Goal: Entertainment & Leisure: Consume media (video, audio)

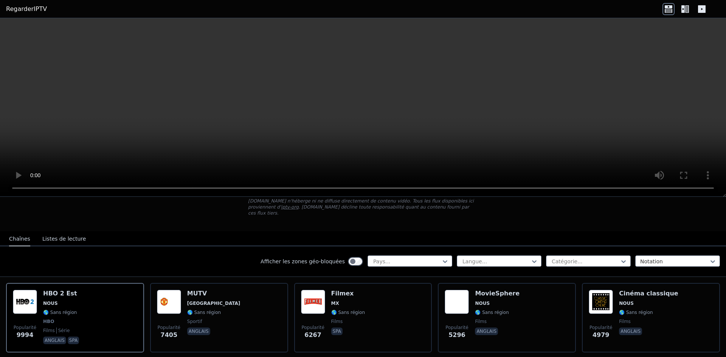
scroll to position [38, 0]
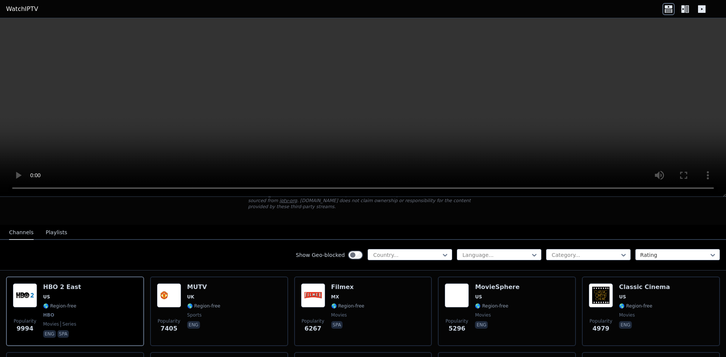
scroll to position [38, 0]
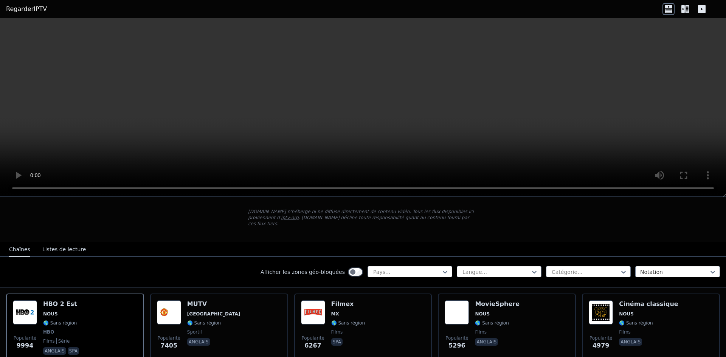
click at [688, 10] on icon at bounding box center [687, 9] width 4 height 8
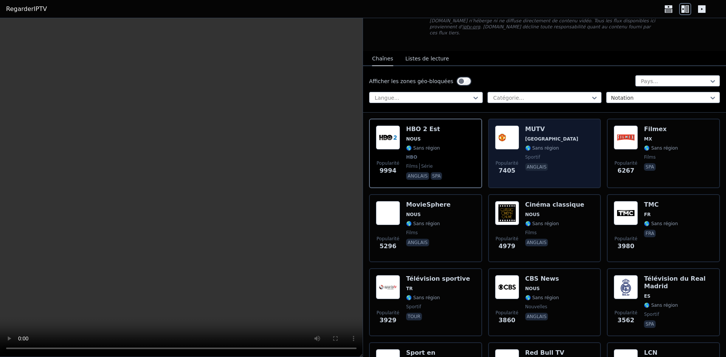
scroll to position [76, 0]
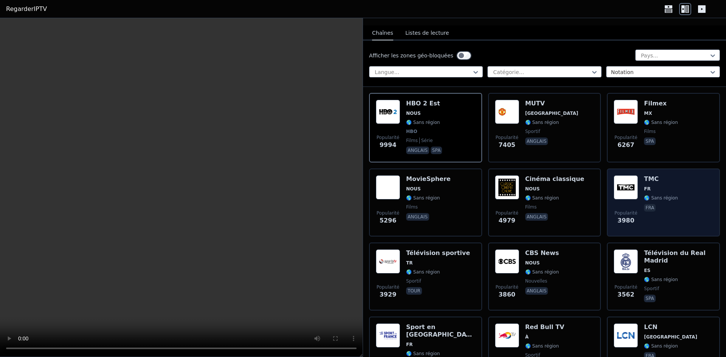
click at [661, 186] on span "FR" at bounding box center [661, 189] width 34 height 6
drag, startPoint x: 661, startPoint y: 182, endPoint x: 692, endPoint y: 185, distance: 31.6
click at [692, 185] on div "Popularité 3980 TMC FR 🌎 Sans région fra" at bounding box center [663, 202] width 99 height 54
drag, startPoint x: 637, startPoint y: 189, endPoint x: 655, endPoint y: 183, distance: 19.0
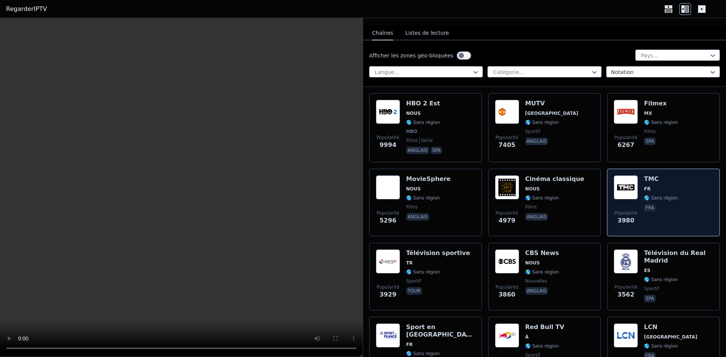
click at [655, 186] on span "FR" at bounding box center [661, 189] width 34 height 6
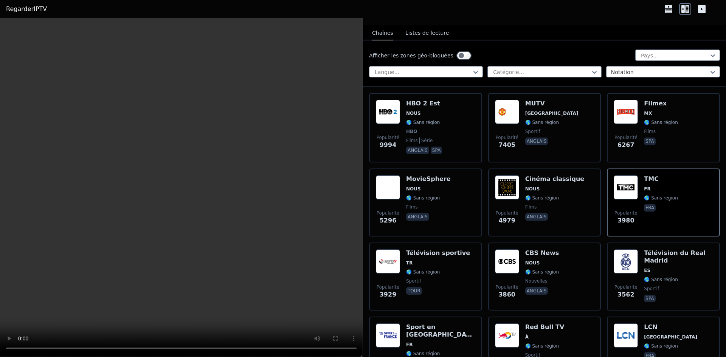
click at [413, 26] on button "Listes de lecture" at bounding box center [426, 33] width 43 height 14
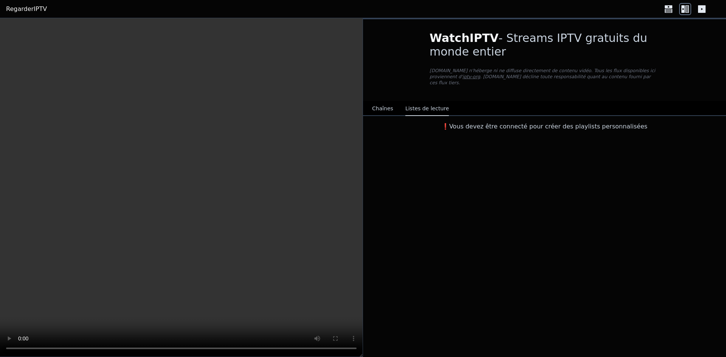
drag, startPoint x: 395, startPoint y: 100, endPoint x: 388, endPoint y: 105, distance: 8.4
click at [393, 102] on div "Chaînes Listes de lecture" at bounding box center [410, 109] width 89 height 14
click at [387, 106] on font "Chaînes" at bounding box center [382, 109] width 21 height 6
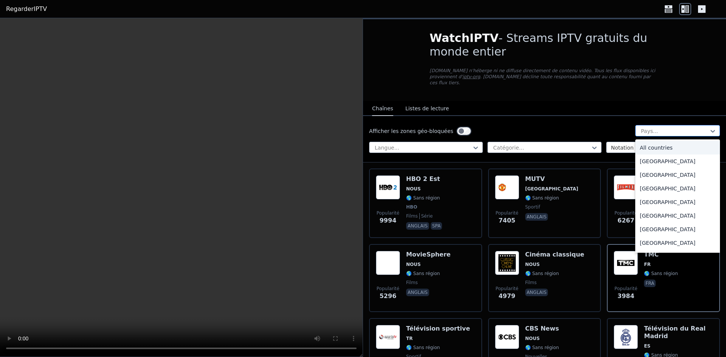
click at [678, 127] on div at bounding box center [674, 131] width 69 height 8
click at [649, 186] on font "Algérie" at bounding box center [668, 189] width 56 height 6
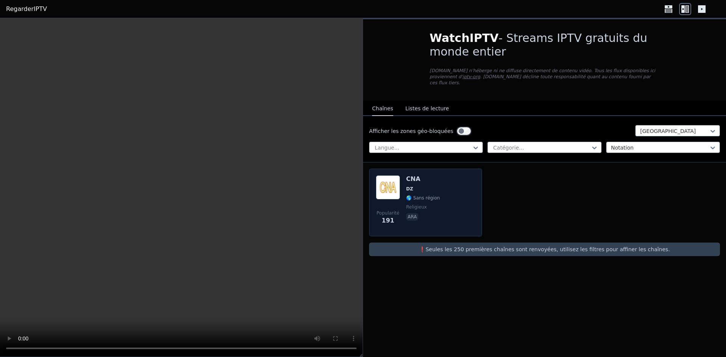
click at [439, 188] on div "Popularité 191 CNA DZ 🌎 Sans région religieux ara" at bounding box center [425, 202] width 99 height 54
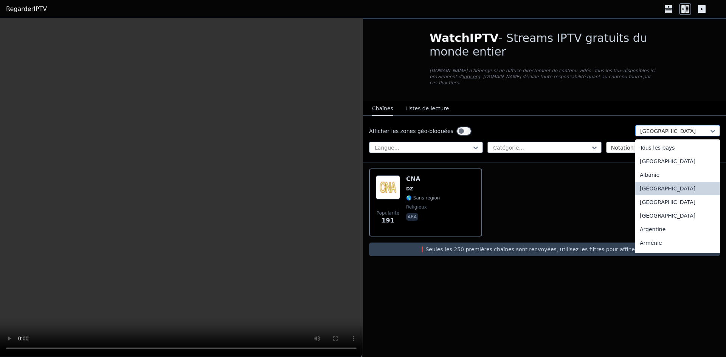
click at [652, 128] on div at bounding box center [674, 131] width 69 height 8
click at [656, 145] on font "Tous les pays" at bounding box center [657, 148] width 35 height 6
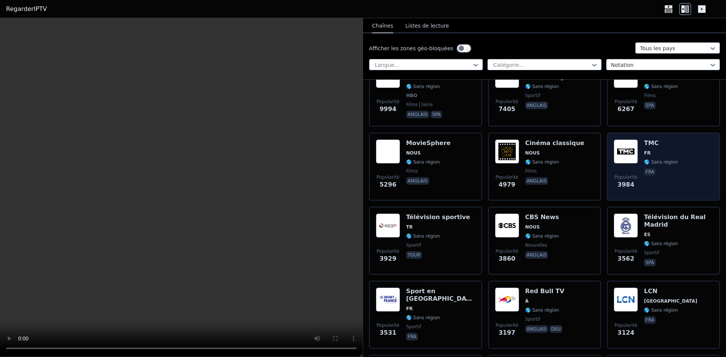
scroll to position [113, 0]
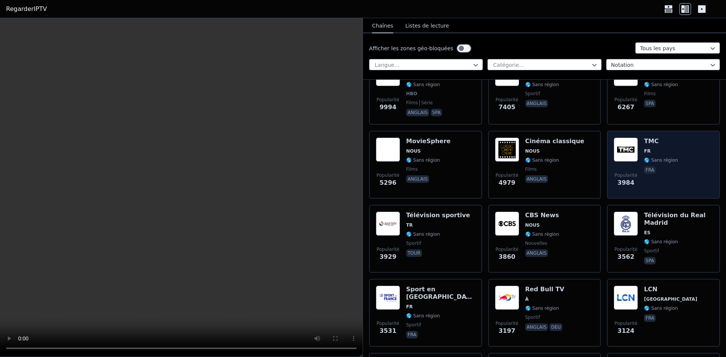
click at [651, 158] on div "TMC FR 🌎 Sans région fra" at bounding box center [661, 165] width 34 height 54
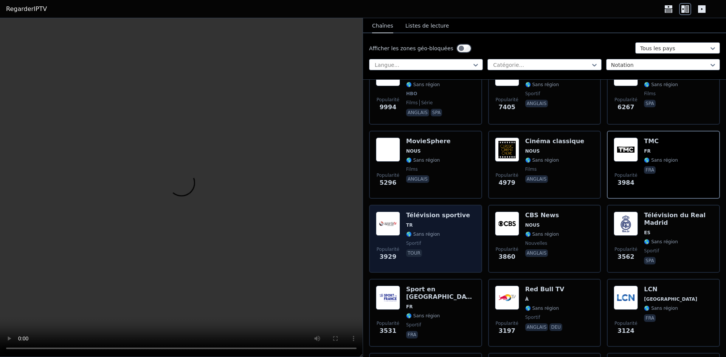
click at [459, 231] on div "Popularité 3929 Télévision sportive TR 🌎 Sans région sportif tour" at bounding box center [425, 239] width 99 height 54
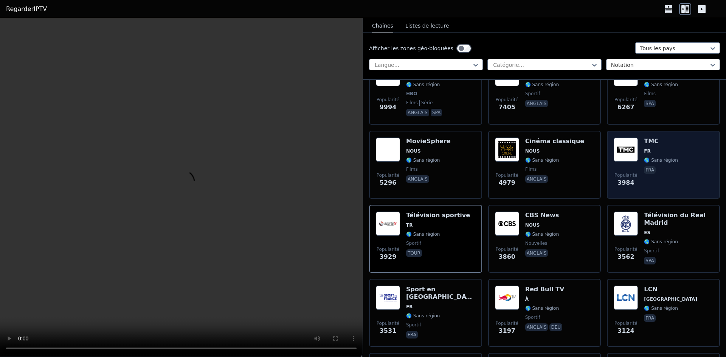
click at [644, 158] on font "🌎 Sans région" at bounding box center [661, 160] width 34 height 5
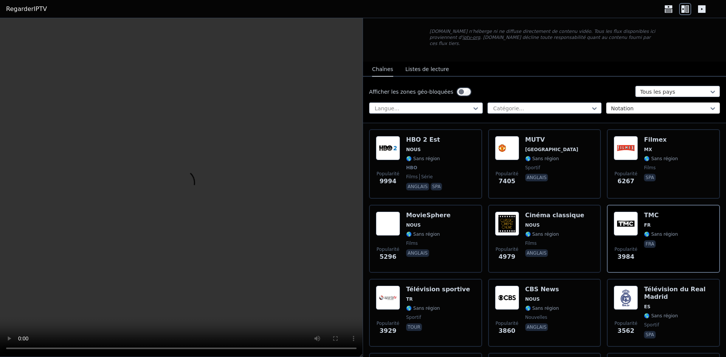
scroll to position [38, 0]
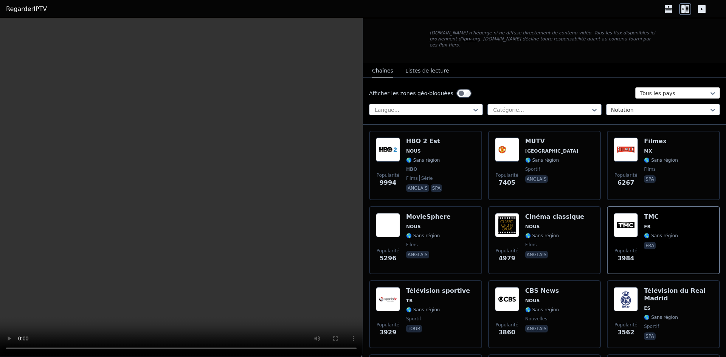
click at [672, 90] on div at bounding box center [674, 94] width 69 height 8
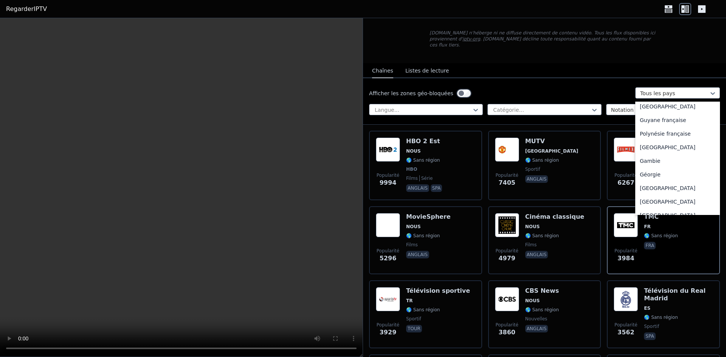
scroll to position [832, 0]
click at [651, 166] on div "France" at bounding box center [677, 163] width 85 height 14
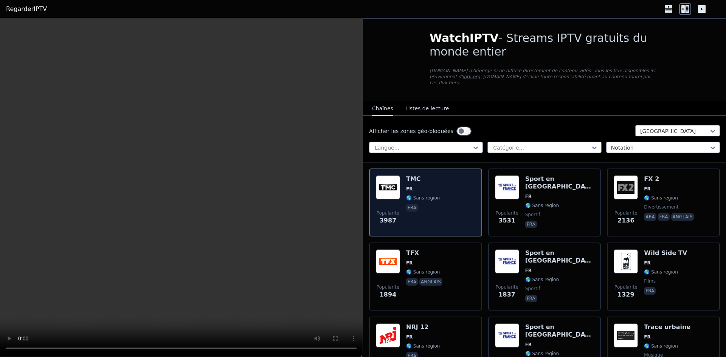
click at [411, 196] on font "🌎 Sans région" at bounding box center [423, 198] width 34 height 5
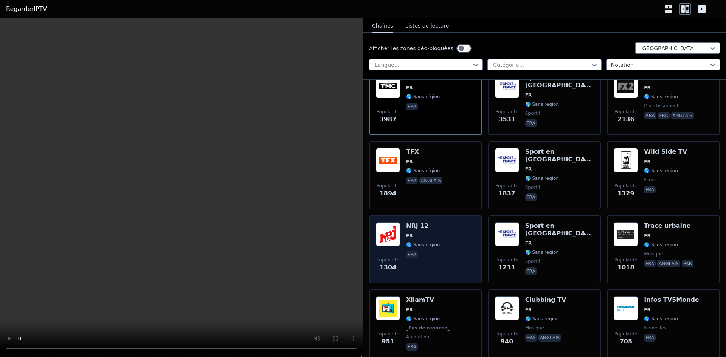
scroll to position [113, 0]
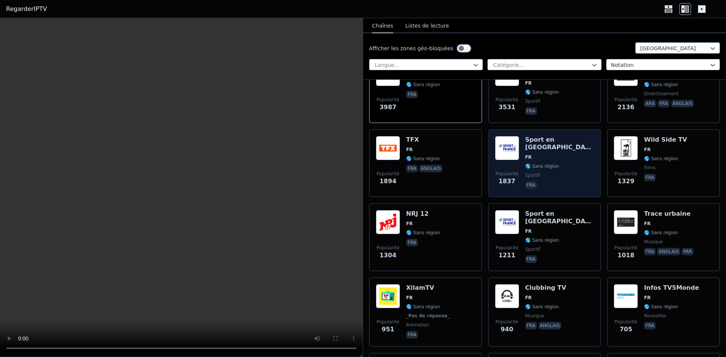
click at [564, 172] on span "sportif" at bounding box center [559, 175] width 69 height 6
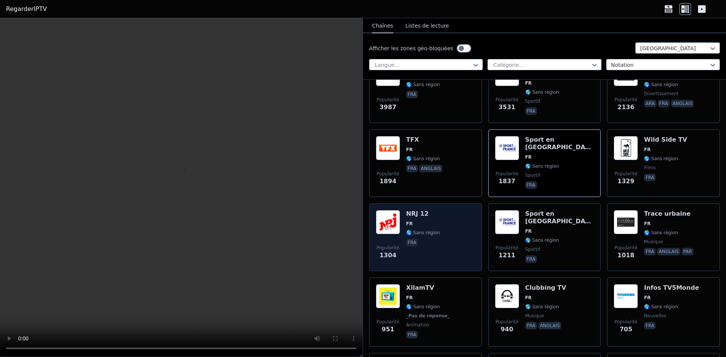
click at [438, 203] on div "Popularité 1304 NRJ 12 FR 🌎 Sans région fra" at bounding box center [425, 237] width 113 height 68
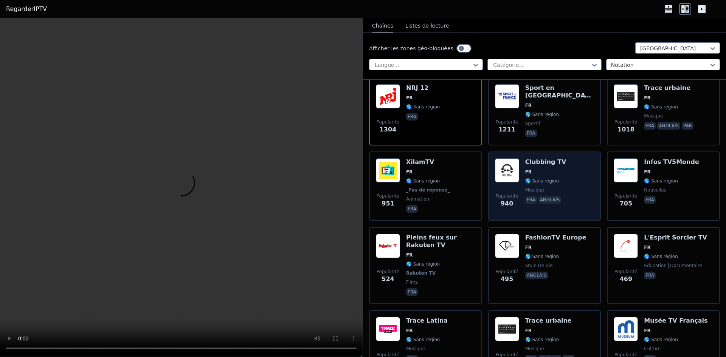
scroll to position [303, 0]
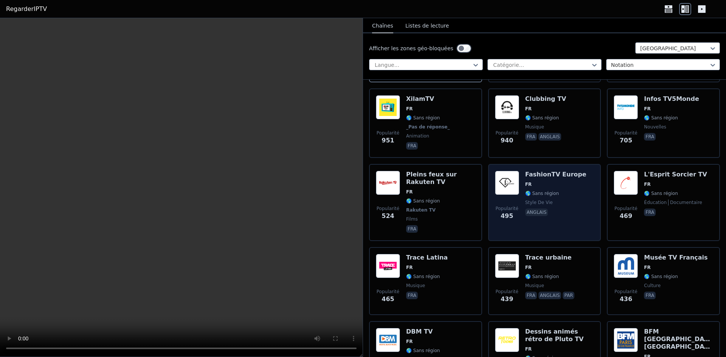
click at [545, 191] on font "🌎 Sans région" at bounding box center [542, 193] width 34 height 5
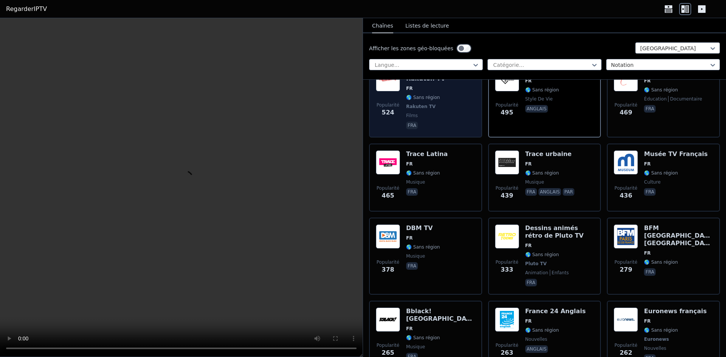
scroll to position [416, 0]
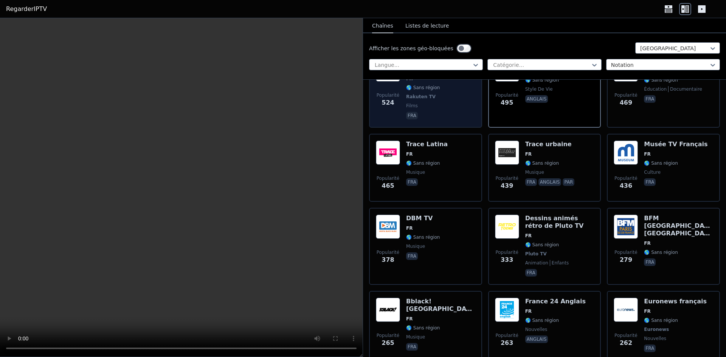
click at [446, 195] on div "Popularité 465 Trace Latina FR 🌎 Sans région musique fra" at bounding box center [425, 168] width 113 height 68
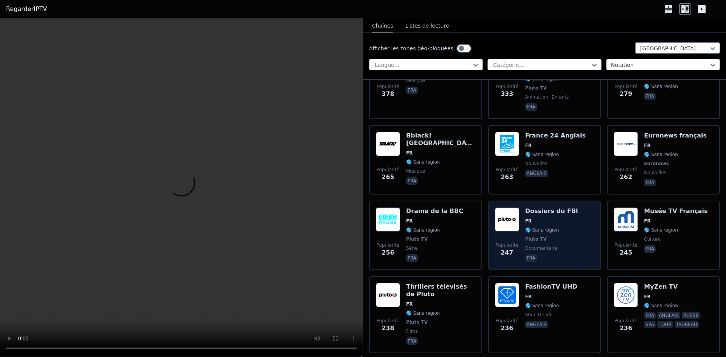
scroll to position [567, 0]
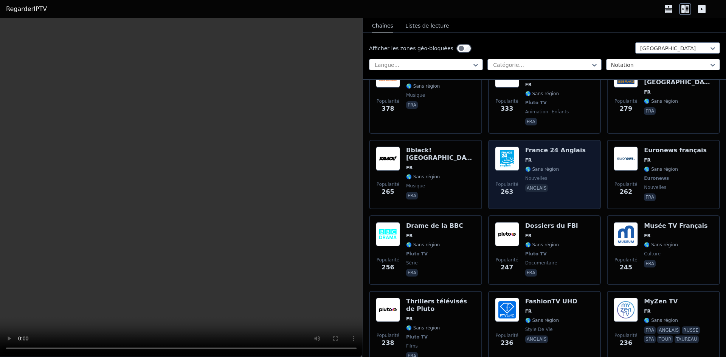
click at [521, 179] on div "Popularité 263 France 24 Anglais FR 🌎 Sans région nouvelles anglais" at bounding box center [544, 175] width 99 height 56
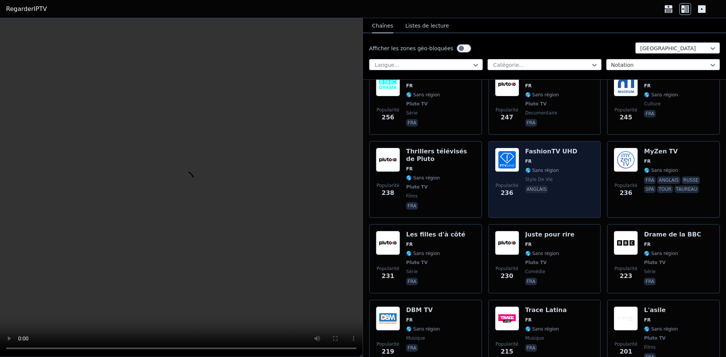
scroll to position [718, 0]
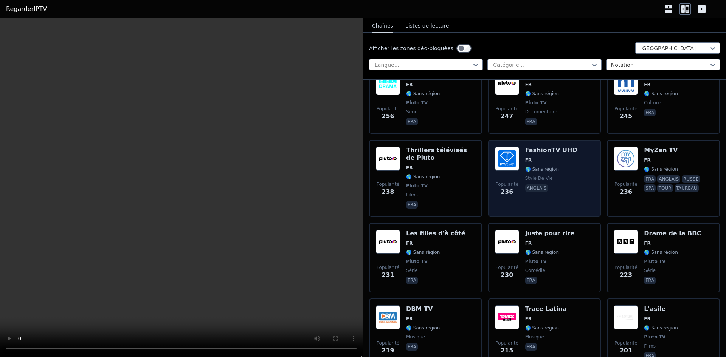
click at [546, 194] on div "FashionTV UHD FR 🌎 Sans région style de vie anglais" at bounding box center [551, 179] width 52 height 64
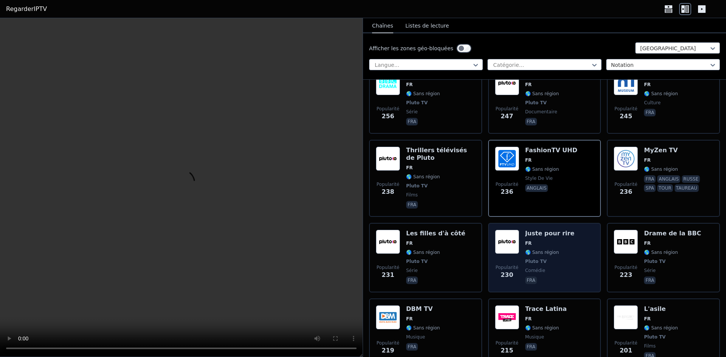
drag, startPoint x: 551, startPoint y: 229, endPoint x: 549, endPoint y: 234, distance: 5.4
click at [551, 230] on font "Juste pour rire" at bounding box center [549, 233] width 49 height 7
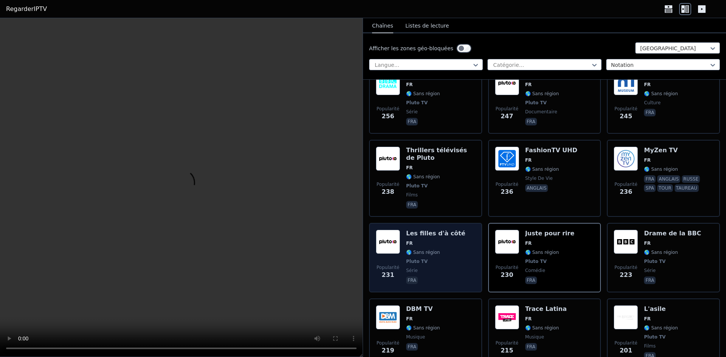
drag, startPoint x: 437, startPoint y: 239, endPoint x: 467, endPoint y: 244, distance: 29.9
click at [445, 242] on div "Les filles d'à côté FR 🌎 Sans région Pluto TV série fra" at bounding box center [435, 258] width 59 height 56
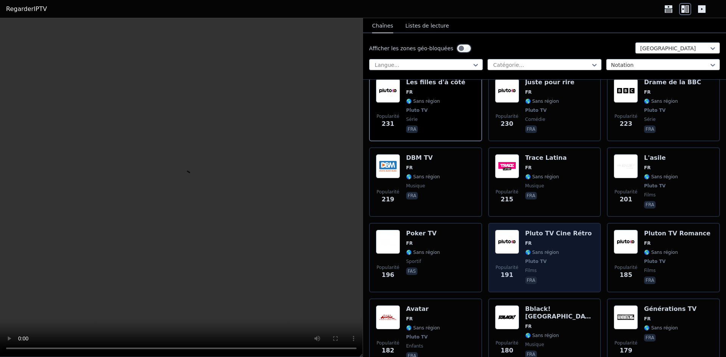
click at [541, 232] on div "Pluto TV Cine Rétro FR 🌎 Sans région Pluto TV films fra" at bounding box center [558, 258] width 67 height 56
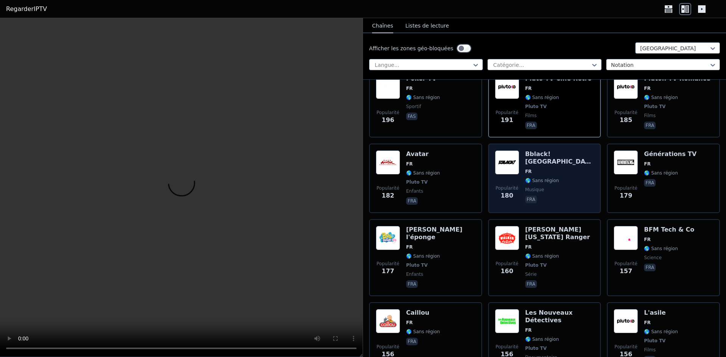
scroll to position [1059, 0]
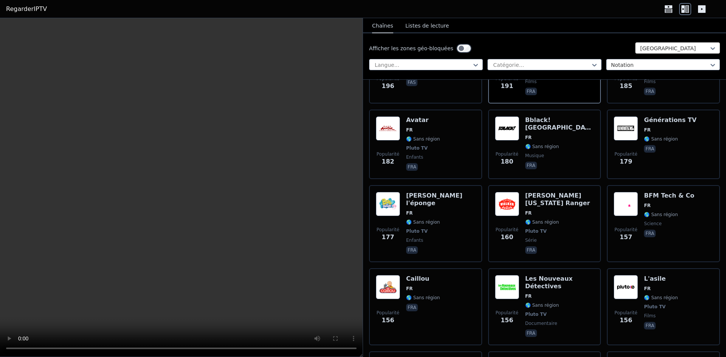
drag, startPoint x: 672, startPoint y: 37, endPoint x: 672, endPoint y: 48, distance: 11.3
click at [672, 40] on div "Afficher les zones géo-bloquées France Langue... Catégorie... Notation" at bounding box center [544, 56] width 363 height 47
click at [672, 48] on div at bounding box center [674, 49] width 69 height 8
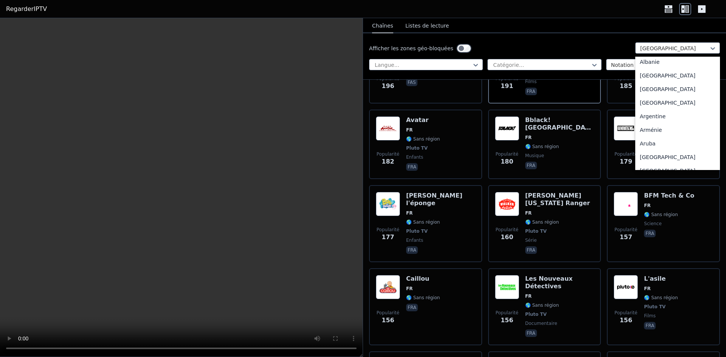
scroll to position [0, 0]
click at [657, 65] on font "Tous les pays" at bounding box center [657, 65] width 35 height 6
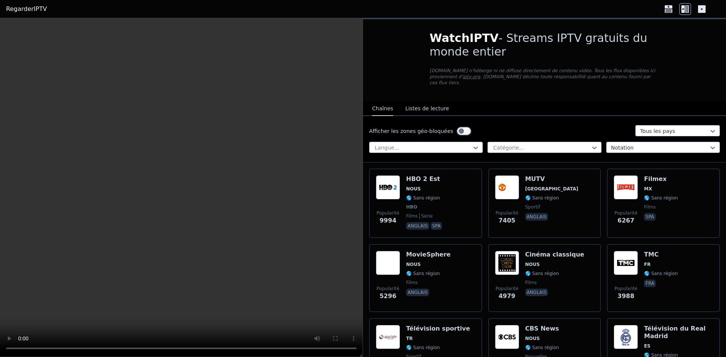
click at [421, 102] on button "Listes de lecture" at bounding box center [426, 109] width 43 height 14
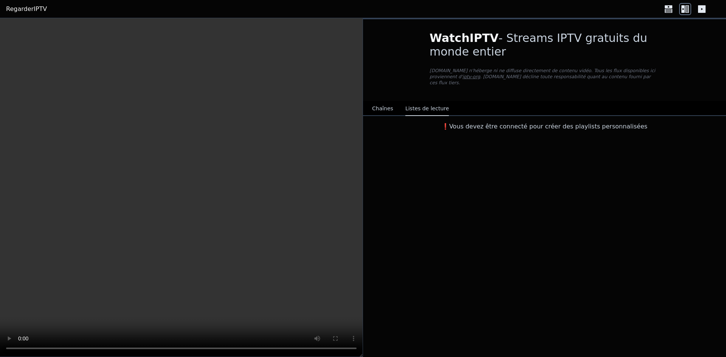
drag, startPoint x: 385, startPoint y: 99, endPoint x: 464, endPoint y: 84, distance: 80.7
click at [388, 106] on font "Chaînes" at bounding box center [382, 109] width 21 height 6
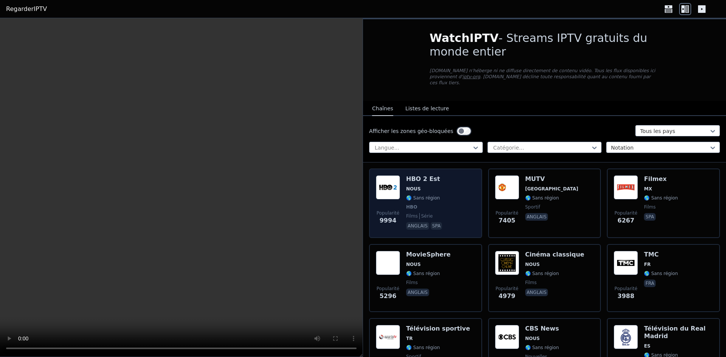
click at [418, 186] on font "NOUS" at bounding box center [413, 188] width 15 height 5
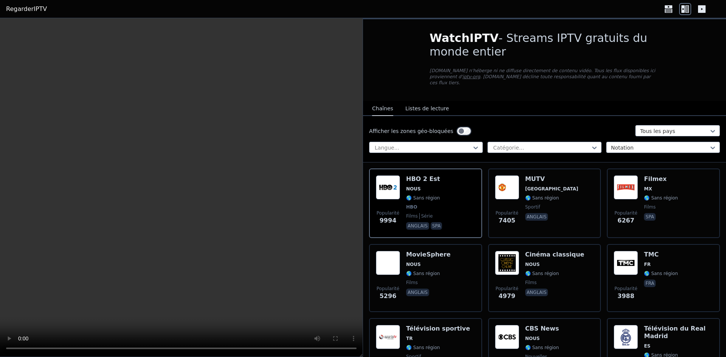
click at [417, 106] on button "Listes de lecture" at bounding box center [426, 109] width 43 height 14
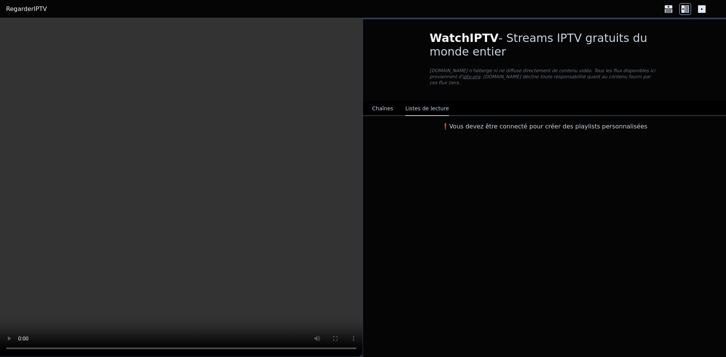
drag, startPoint x: 400, startPoint y: 106, endPoint x: 390, endPoint y: 105, distance: 10.6
click at [390, 105] on div "Chaînes Listes de lecture" at bounding box center [410, 109] width 89 height 14
click at [390, 106] on font "Chaînes" at bounding box center [382, 109] width 21 height 6
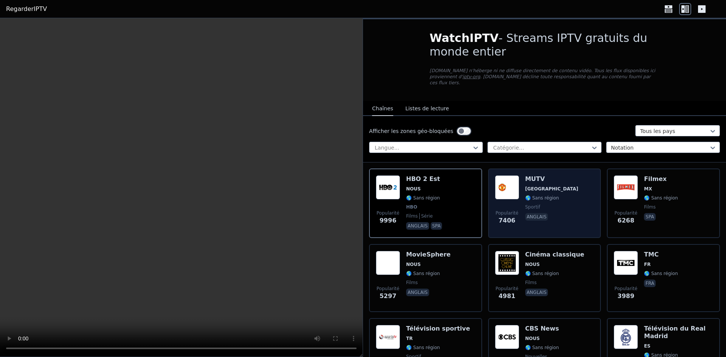
drag, startPoint x: 486, startPoint y: 196, endPoint x: 536, endPoint y: 198, distance: 50.7
drag, startPoint x: 536, startPoint y: 197, endPoint x: 555, endPoint y: 198, distance: 18.9
click at [541, 197] on div "MUTV ROYAUME-UNI 🌎 Sans région sportif anglais" at bounding box center [551, 203] width 53 height 56
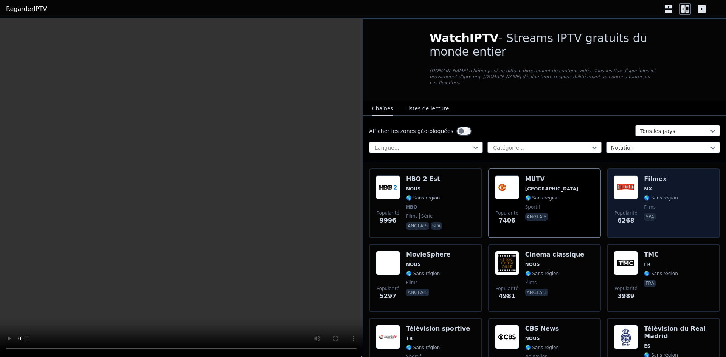
drag, startPoint x: 573, startPoint y: 198, endPoint x: 616, endPoint y: 198, distance: 43.5
click at [575, 199] on div "Popularité 7406 MUTV ROYAUME-UNI 🌎 Sans région sportif anglais" at bounding box center [544, 203] width 99 height 56
click at [632, 198] on div "Popularité 6268" at bounding box center [626, 203] width 24 height 56
